Goal: Information Seeking & Learning: Learn about a topic

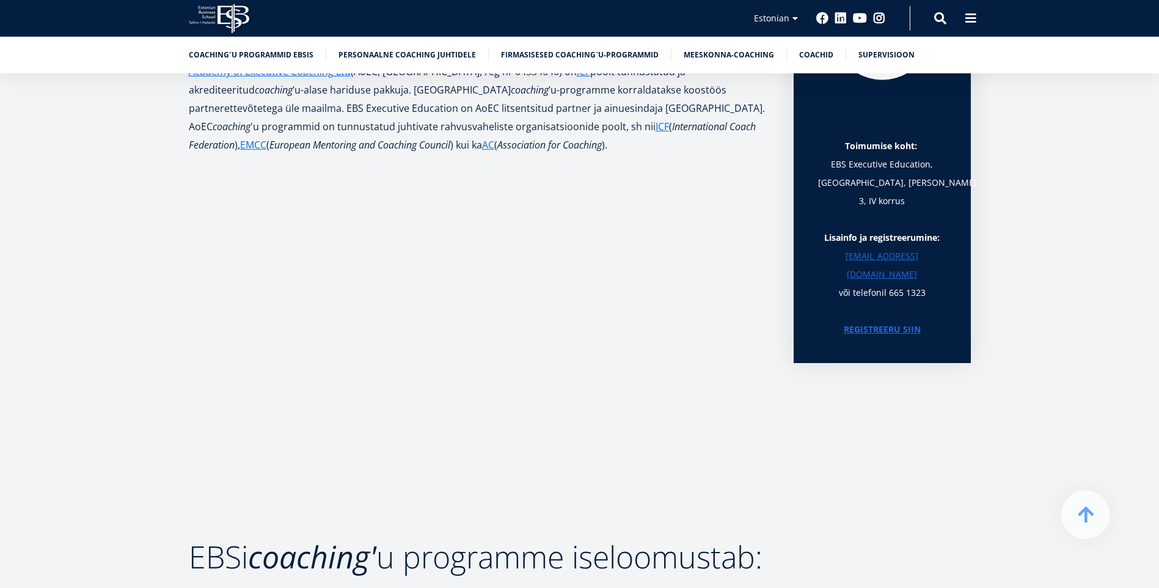
scroll to position [306, 0]
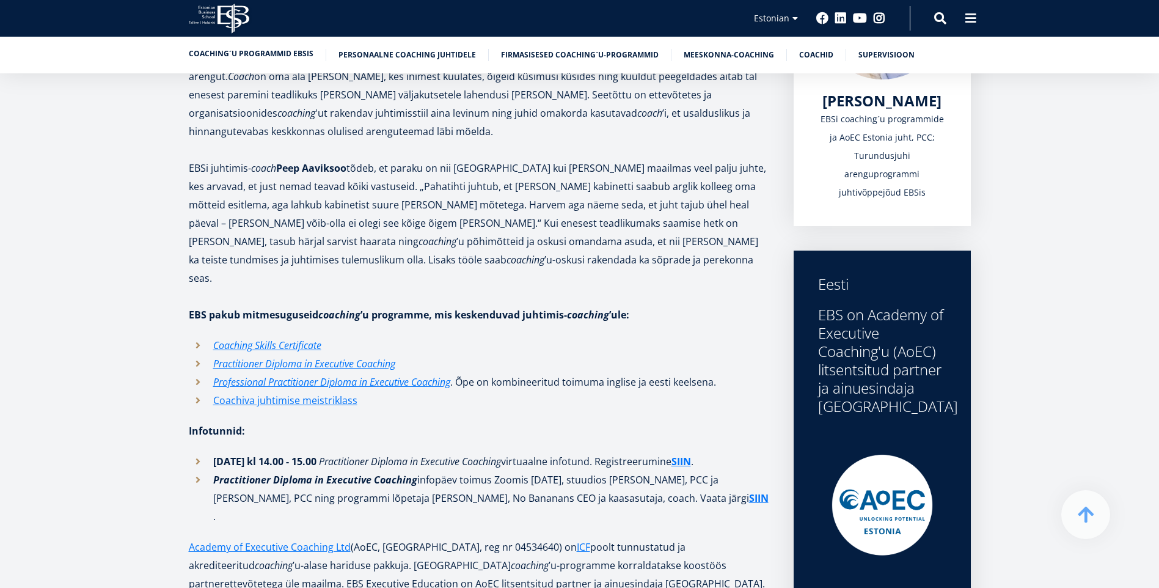
click at [289, 53] on link "Coaching´u programmid EBSis" at bounding box center [251, 54] width 125 height 12
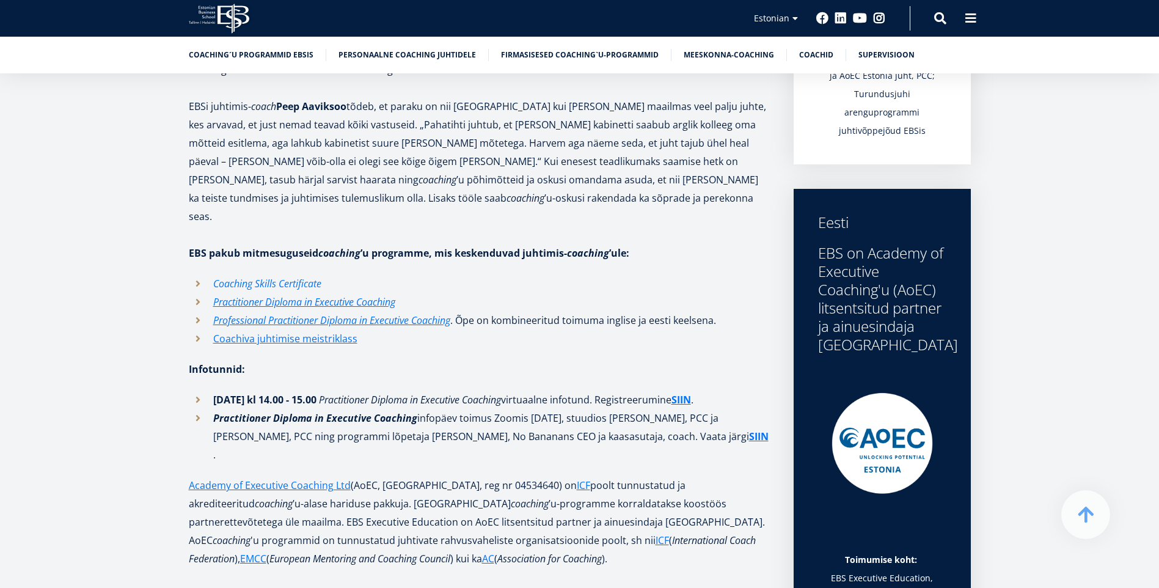
click at [301, 277] on em "Coaching Skills Certificate" at bounding box center [267, 283] width 108 height 13
click at [383, 295] on em "Practitioner Diploma in Executive Coaching" at bounding box center [304, 301] width 182 height 13
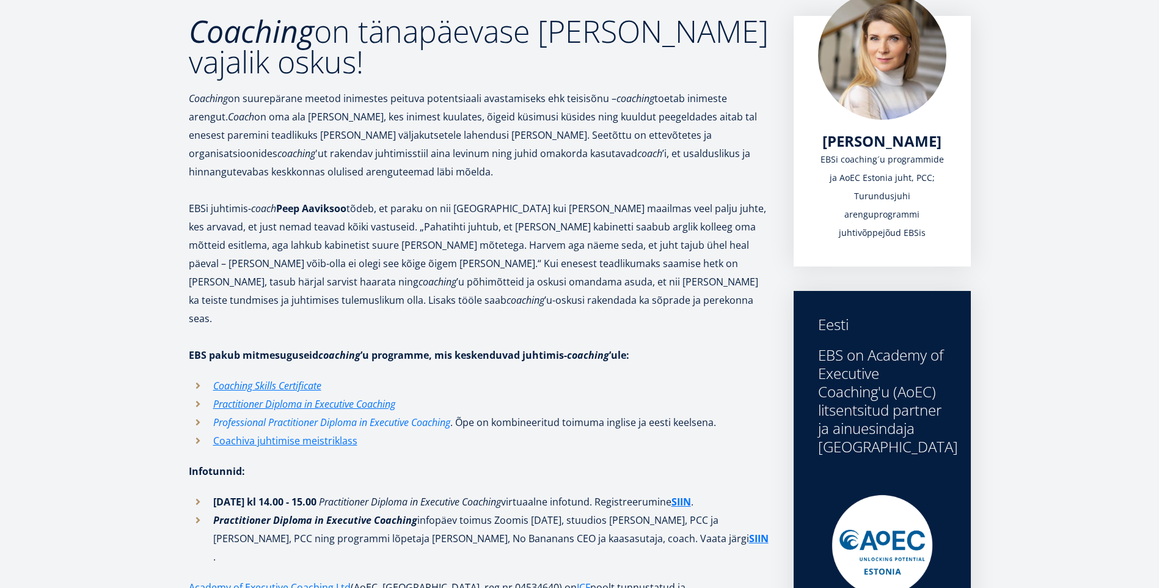
scroll to position [201, 0]
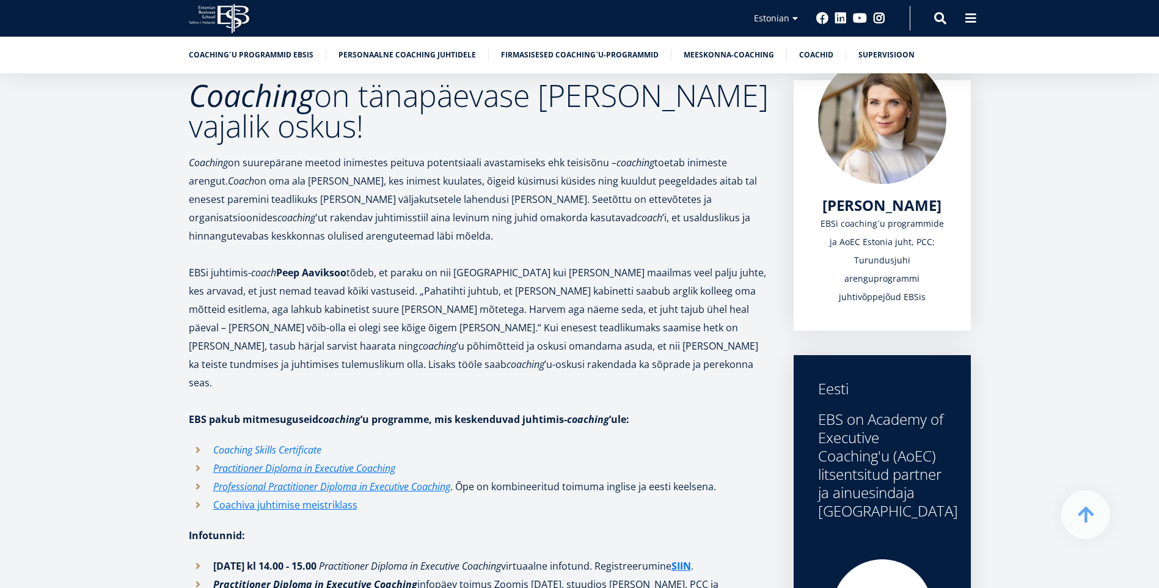
click at [272, 443] on em "Coaching Skills Certificate" at bounding box center [267, 449] width 108 height 13
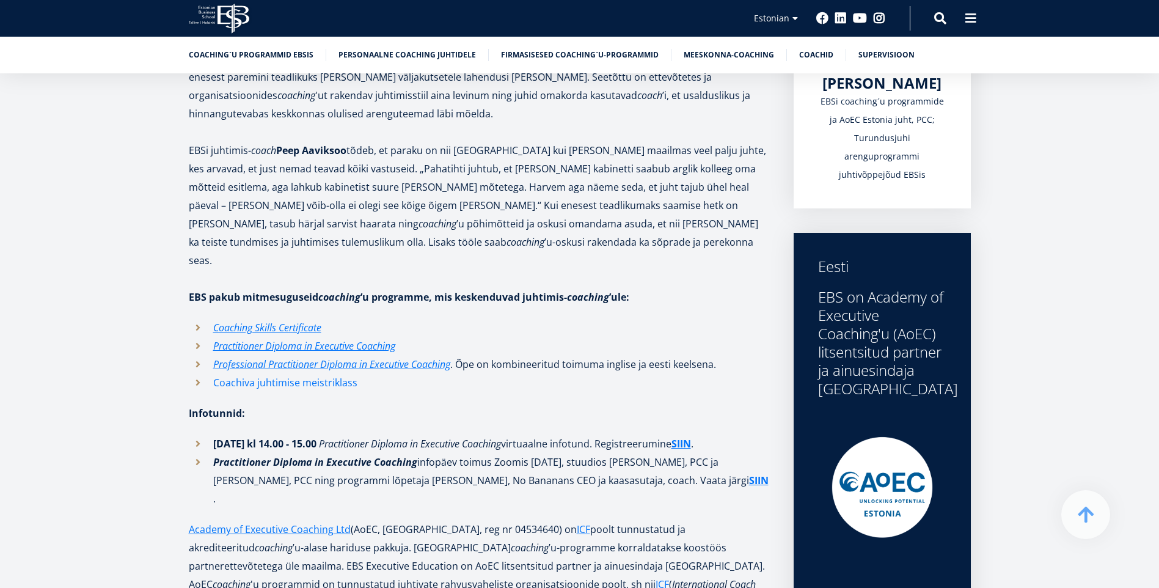
click at [339, 373] on link "Coachiva juhtimise meistriklass" at bounding box center [285, 382] width 144 height 18
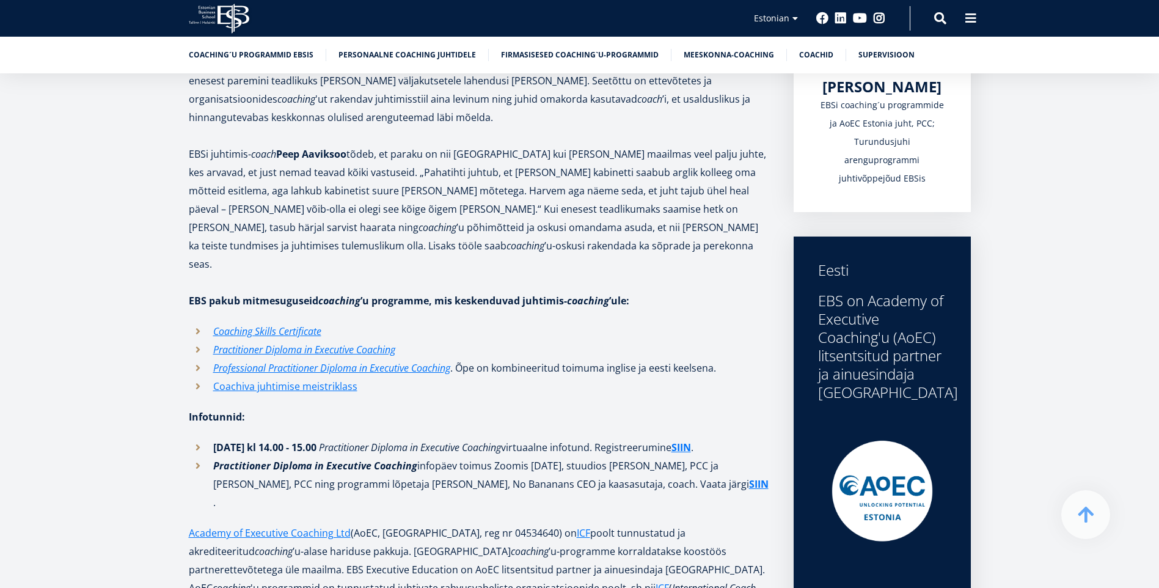
scroll to position [323, 0]
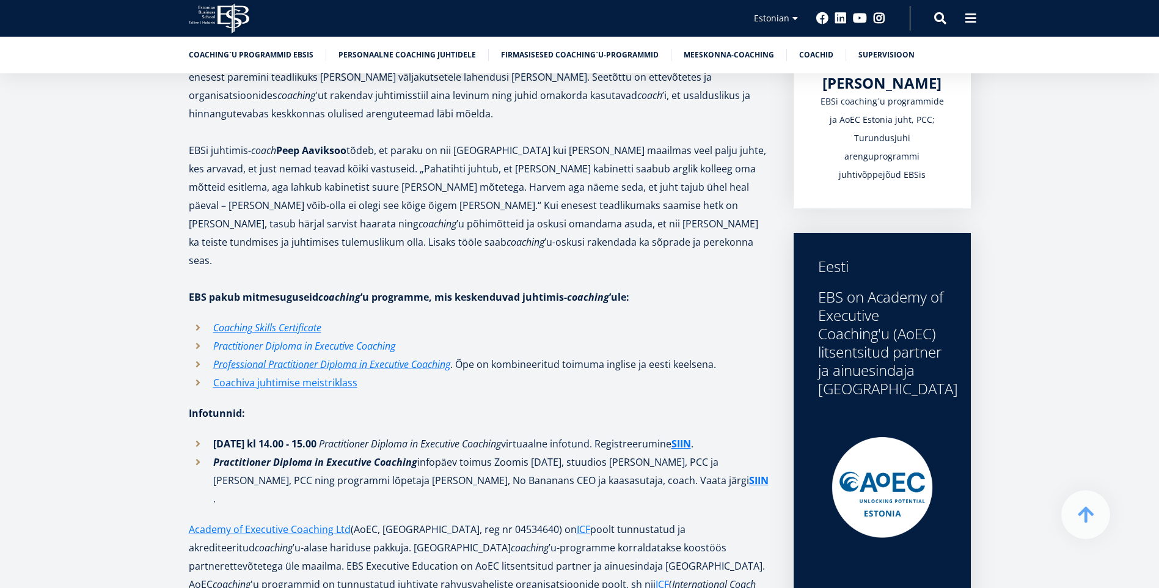
click at [356, 339] on em "Practitioner Diploma in Executive Coaching" at bounding box center [304, 345] width 182 height 13
